Goal: Navigation & Orientation: Find specific page/section

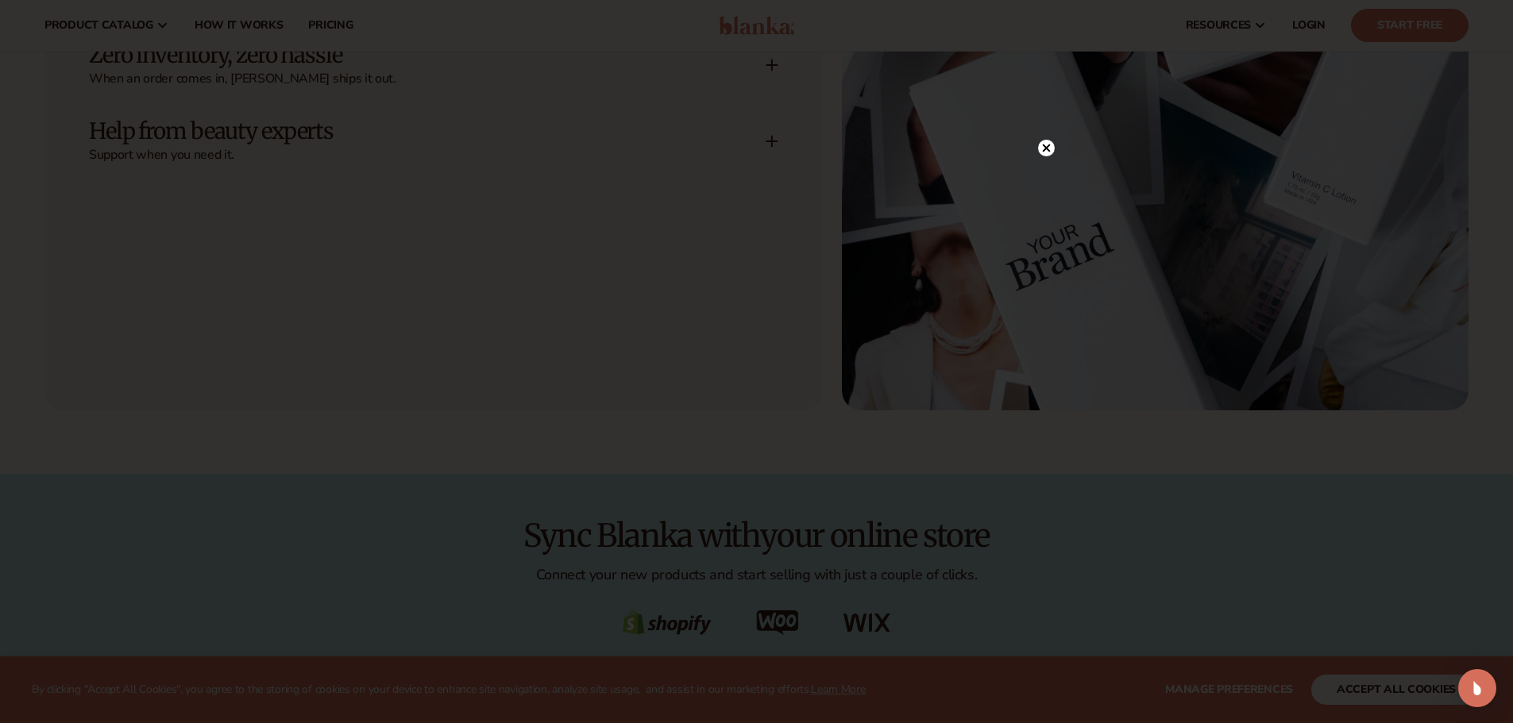
scroll to position [2064, 0]
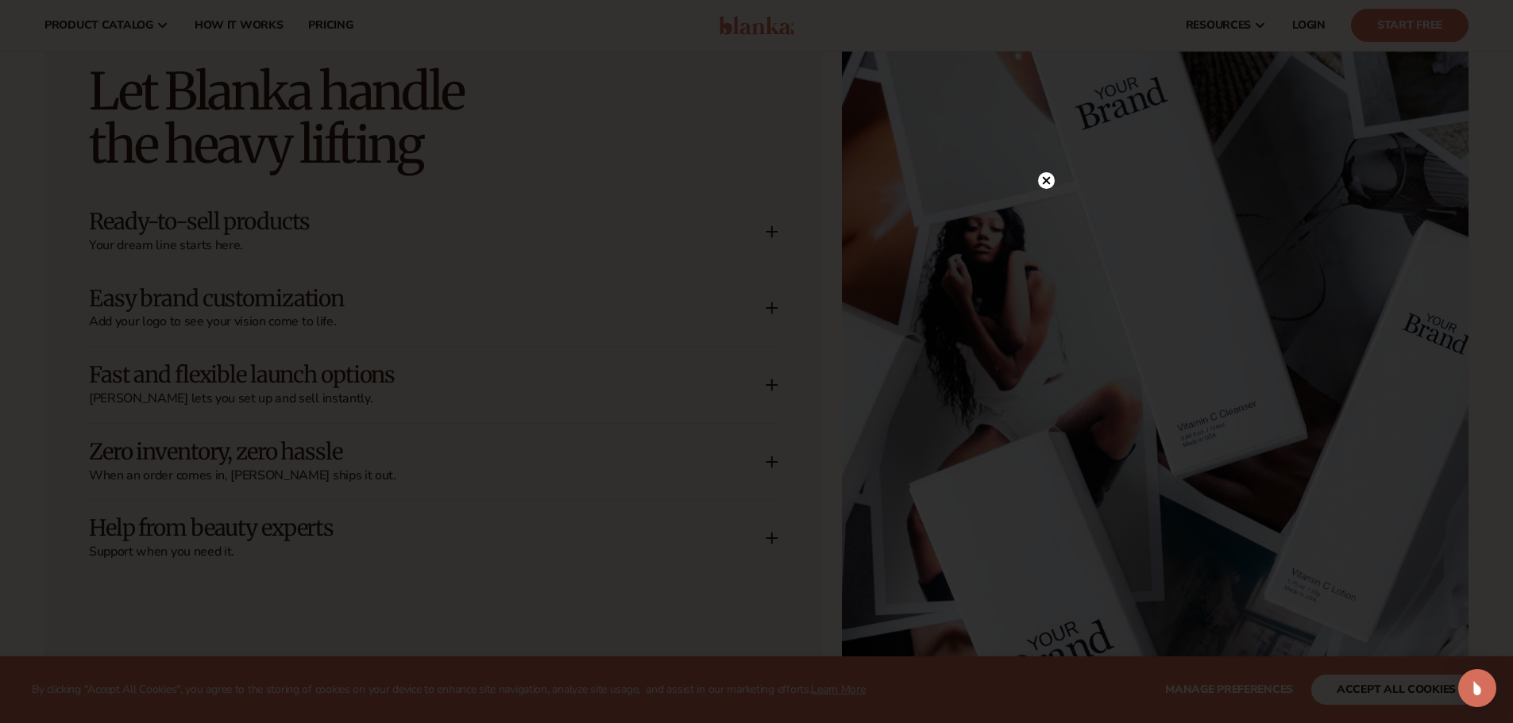
drag, startPoint x: 1046, startPoint y: 181, endPoint x: 1008, endPoint y: 196, distance: 41.0
click at [1047, 187] on circle at bounding box center [1046, 180] width 17 height 17
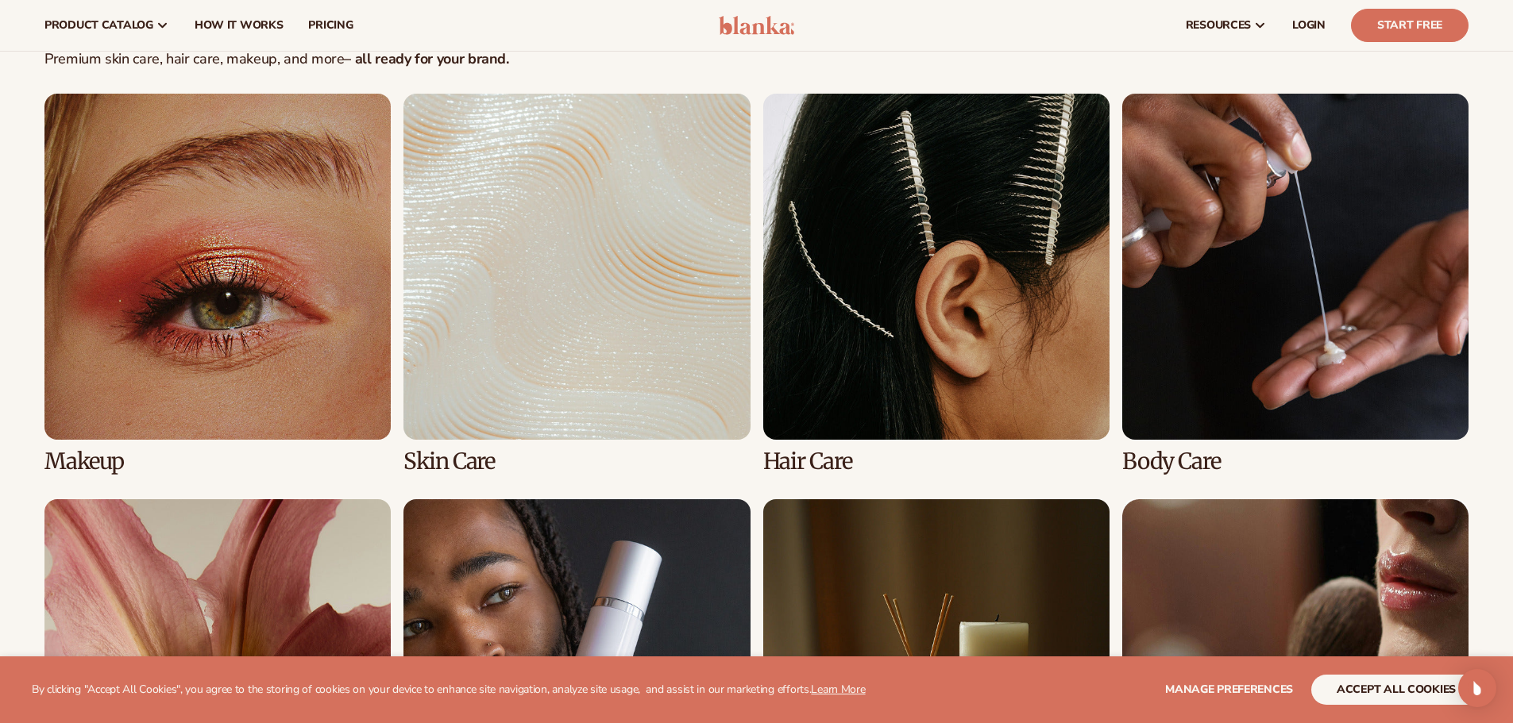
scroll to position [3255, 0]
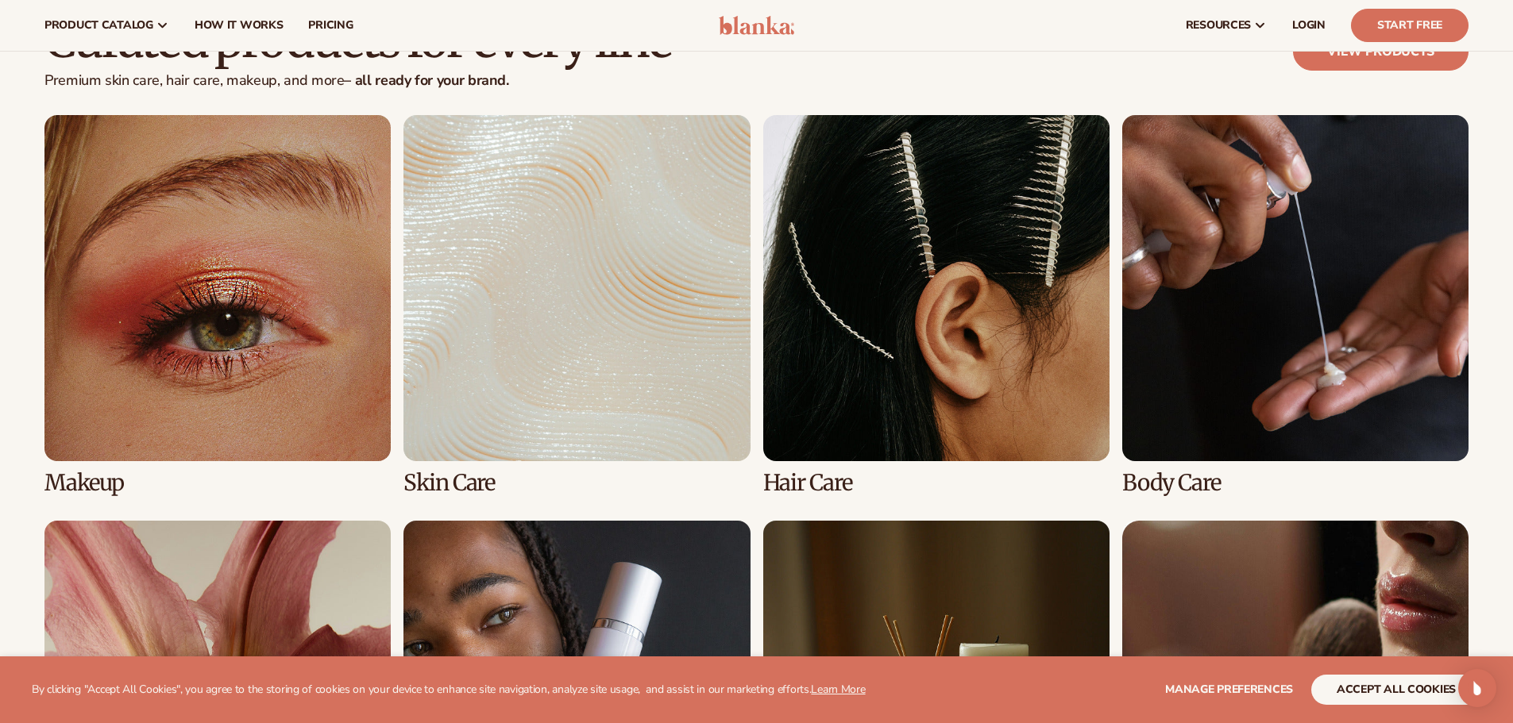
click at [890, 326] on link "3 / 8" at bounding box center [936, 305] width 346 height 380
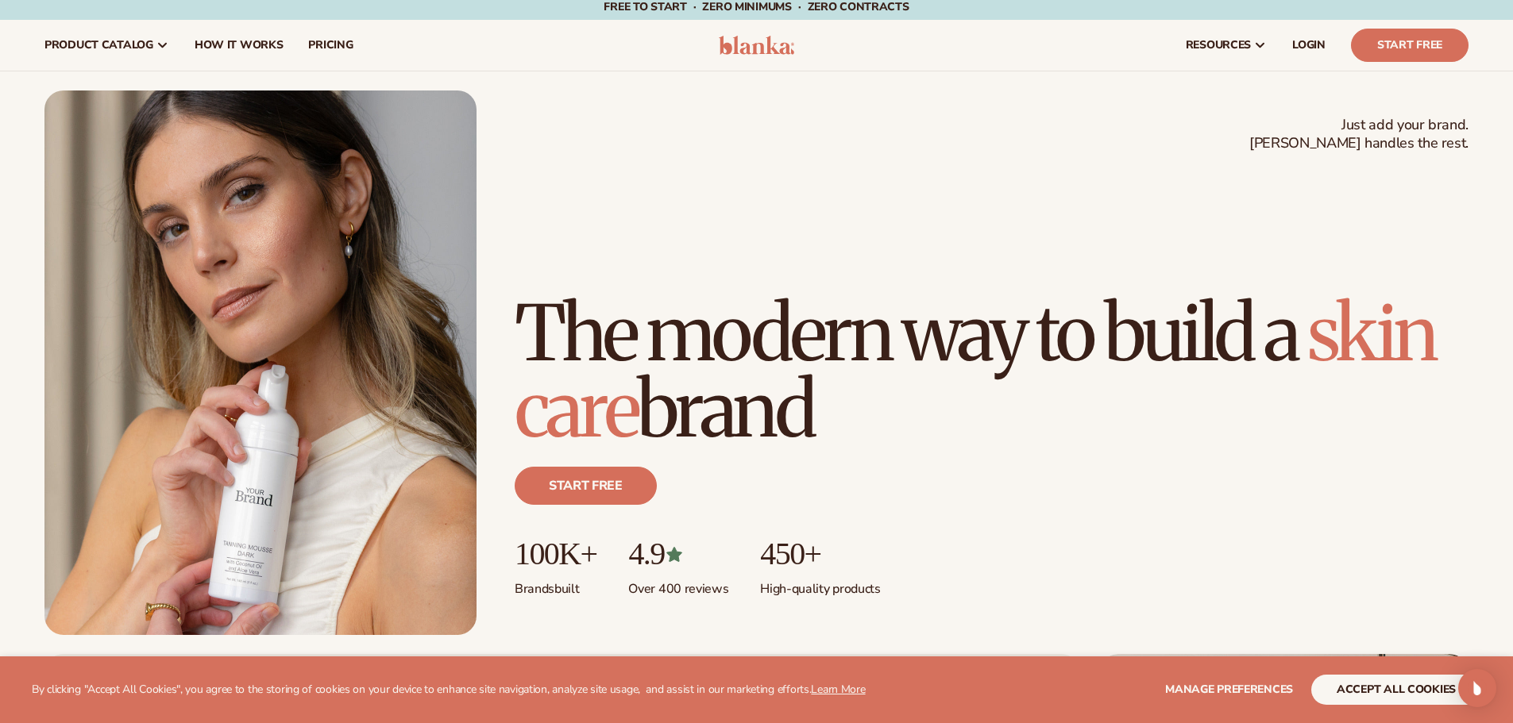
scroll to position [0, 0]
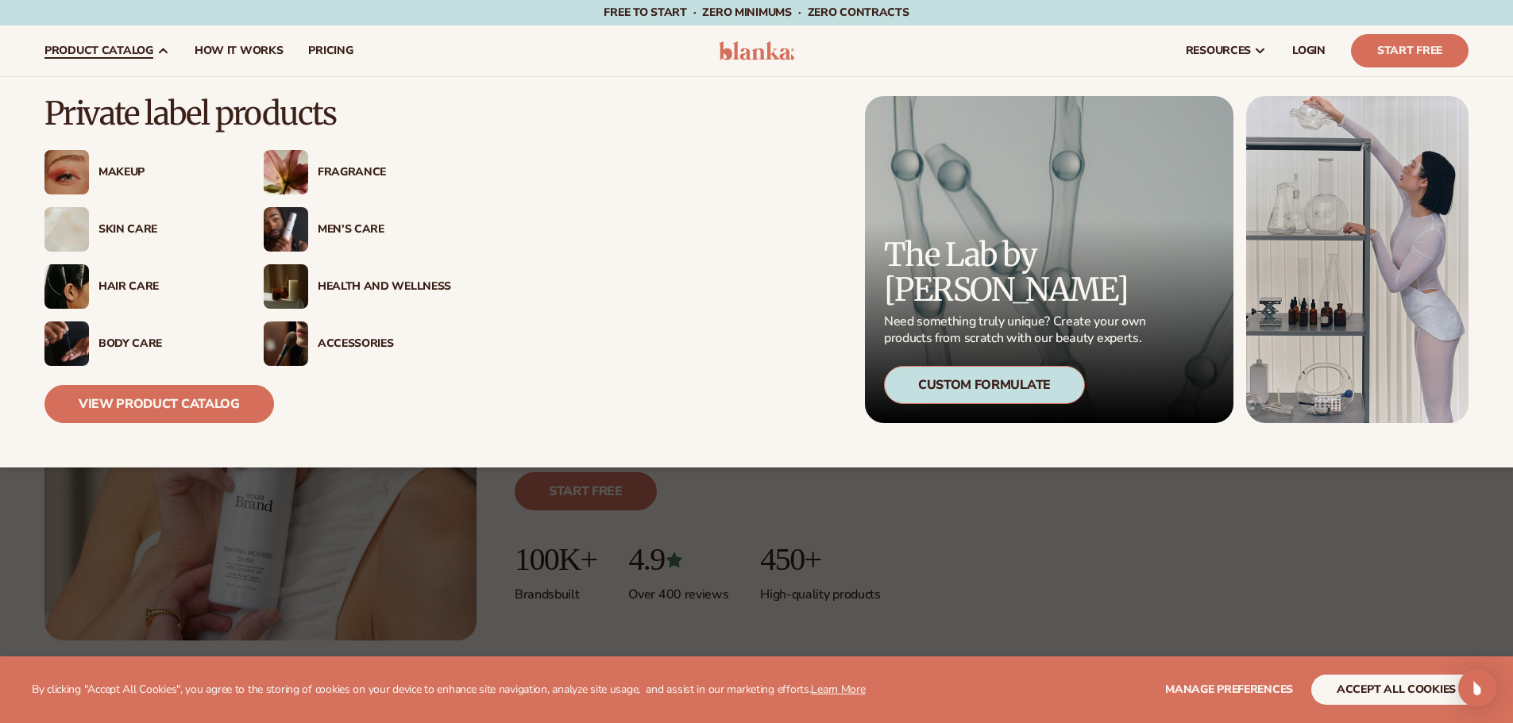
click at [68, 283] on img at bounding box center [66, 286] width 44 height 44
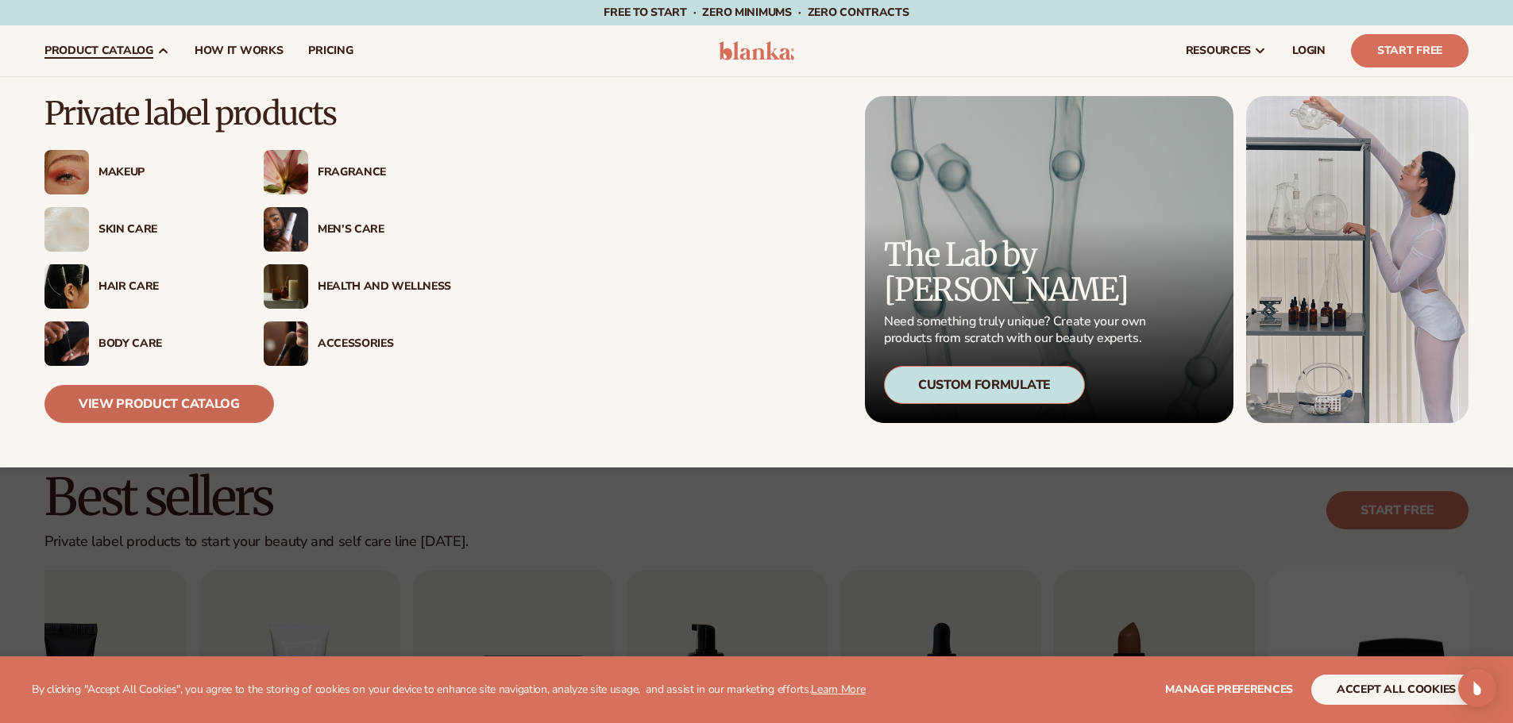
drag, startPoint x: 145, startPoint y: 410, endPoint x: 338, endPoint y: 417, distance: 193.9
click at [145, 409] on link "View Product Catalog" at bounding box center [158, 404] width 229 height 38
